Goal: Communication & Community: Connect with others

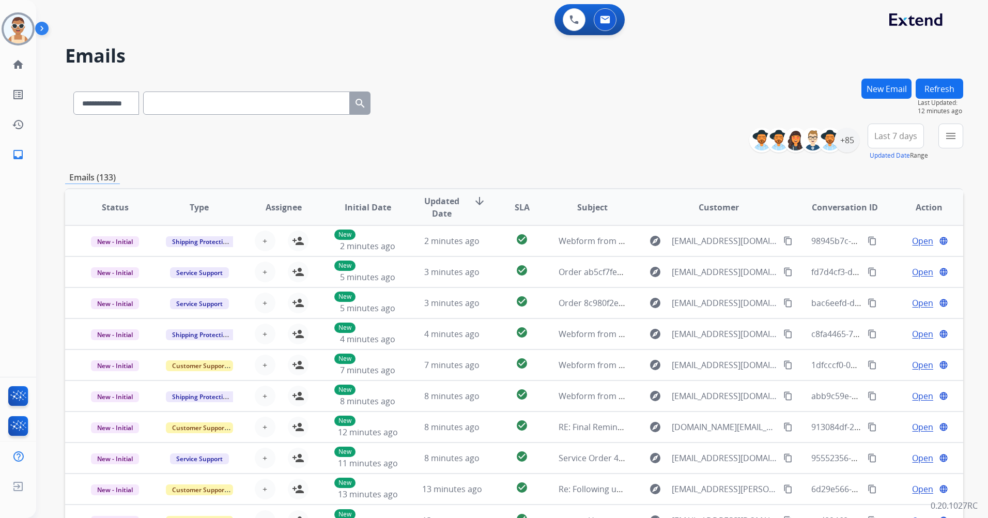
select select "**********"
click at [576, 18] on img at bounding box center [573, 19] width 9 height 9
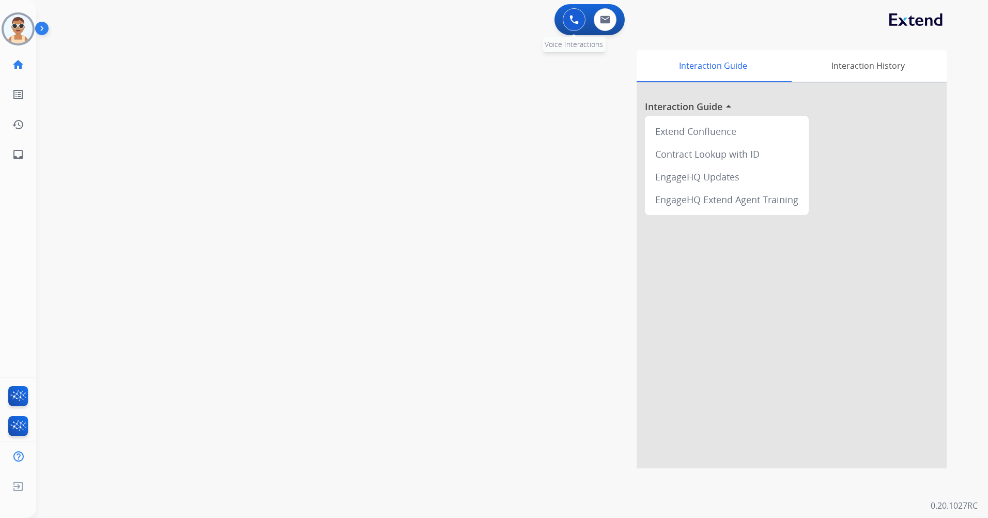
click at [574, 20] on img at bounding box center [573, 19] width 9 height 9
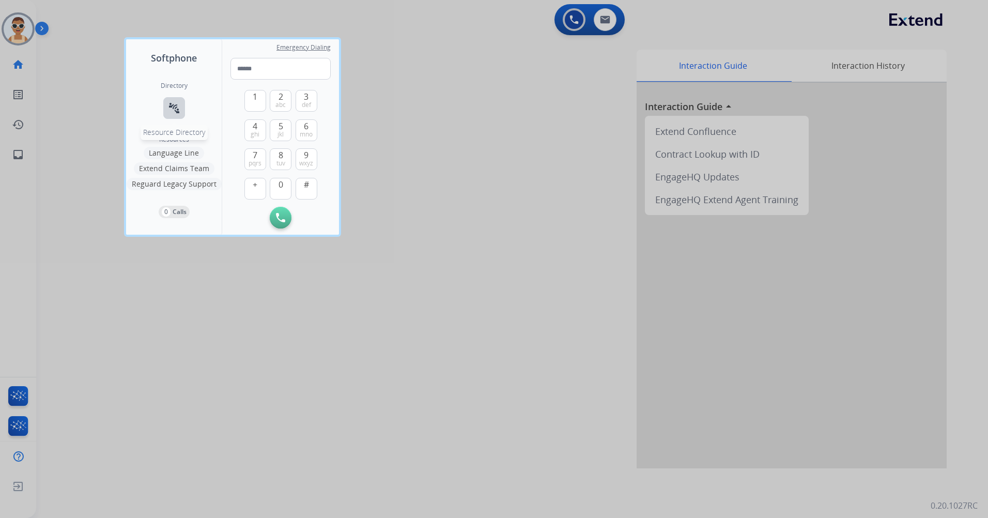
click at [176, 107] on mat-icon "connect_without_contact" at bounding box center [174, 108] width 12 height 12
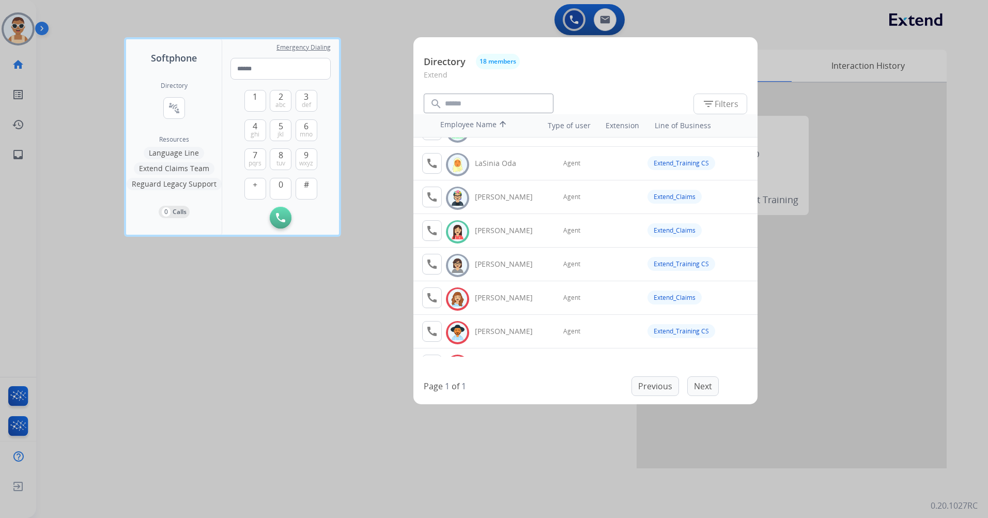
scroll to position [394, 0]
click at [319, 327] on div at bounding box center [494, 259] width 988 height 518
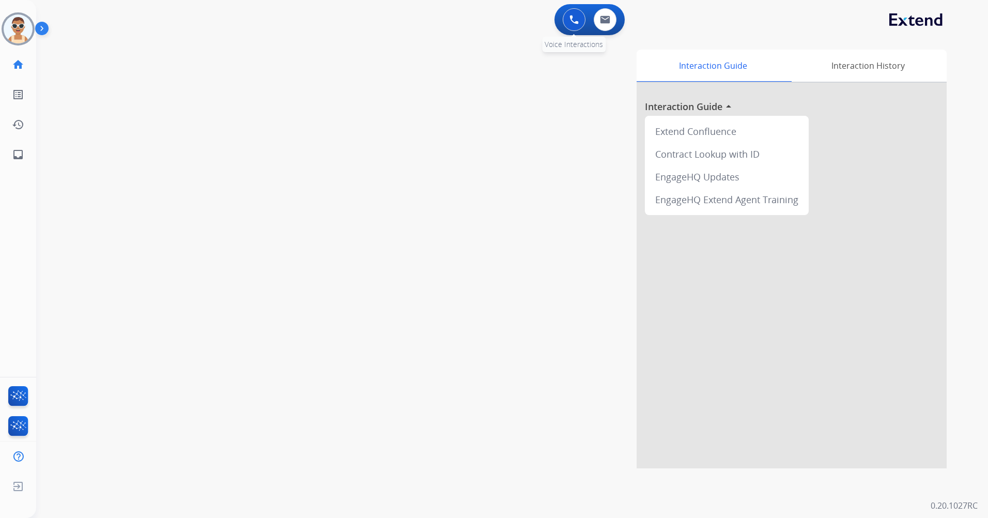
click at [578, 14] on button at bounding box center [573, 19] width 23 height 23
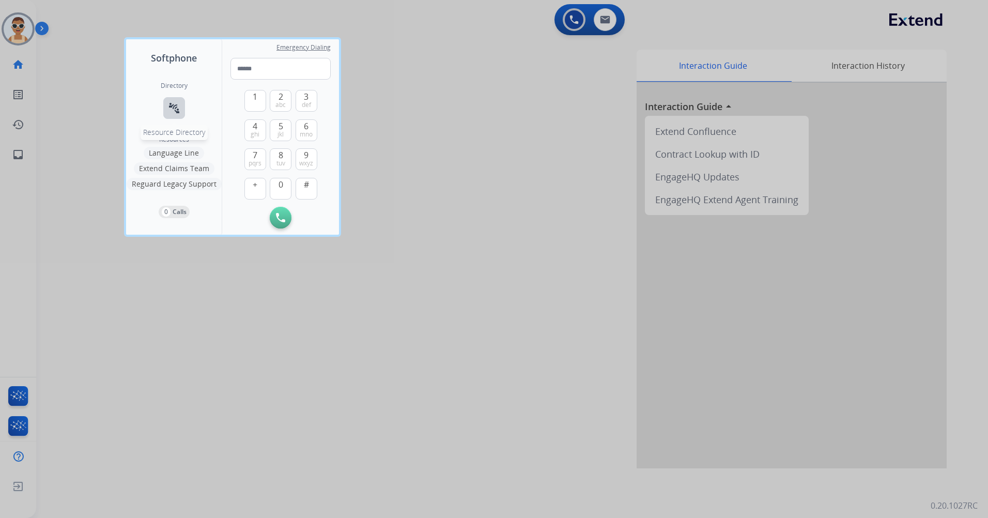
click at [166, 104] on button "connect_without_contact Resource Directory" at bounding box center [174, 108] width 22 height 22
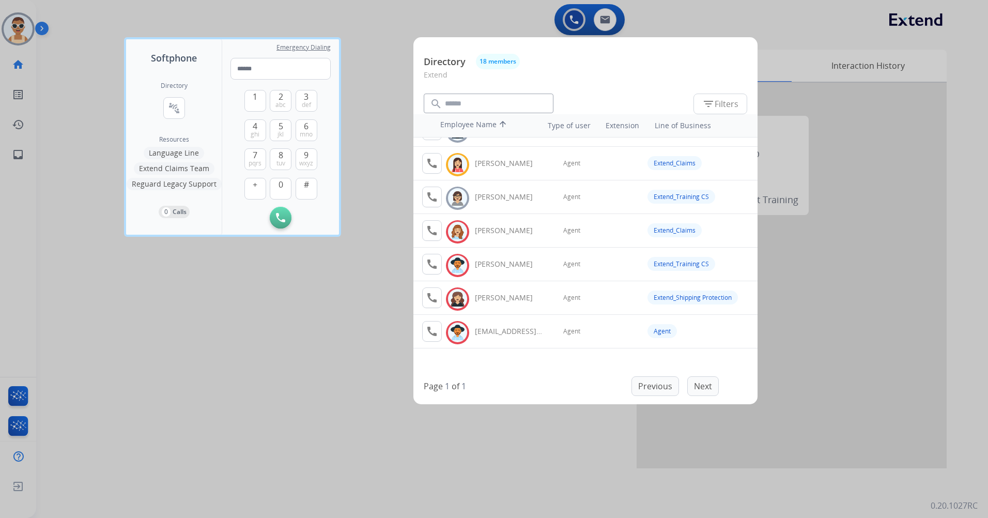
drag, startPoint x: 160, startPoint y: 349, endPoint x: 151, endPoint y: 322, distance: 28.1
click at [161, 348] on div at bounding box center [494, 259] width 988 height 518
